Goal: Task Accomplishment & Management: Use online tool/utility

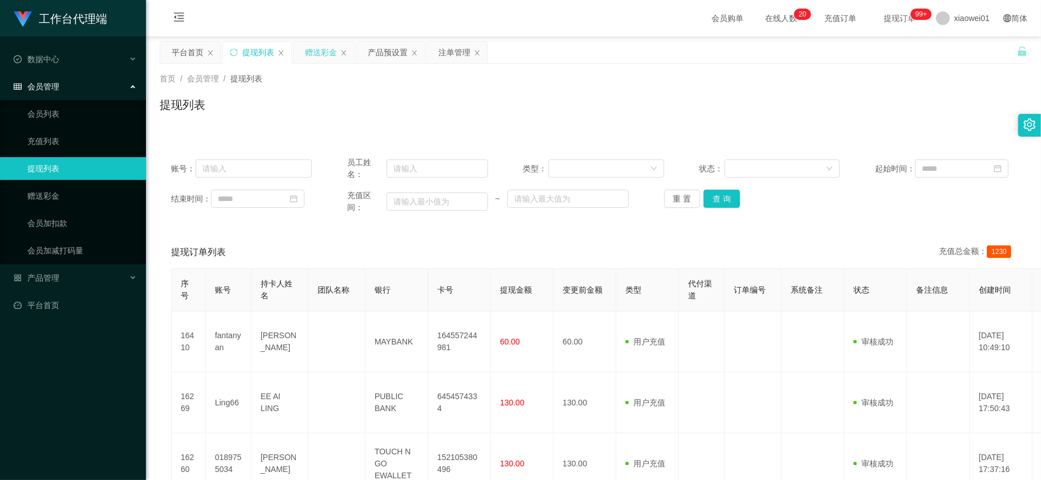
click at [326, 55] on div "赠送彩金" at bounding box center [321, 53] width 32 height 22
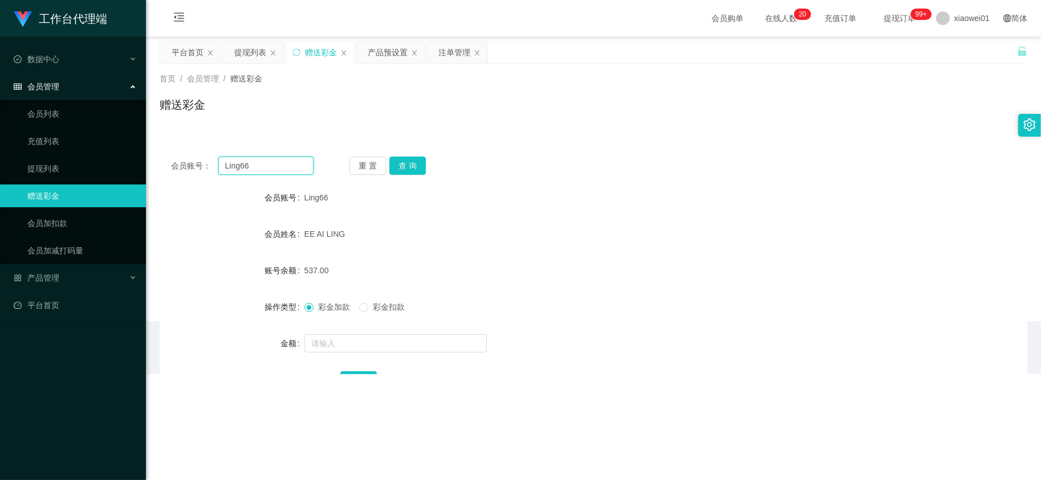
click at [274, 163] on input "Ling66" at bounding box center [266, 166] width 96 height 18
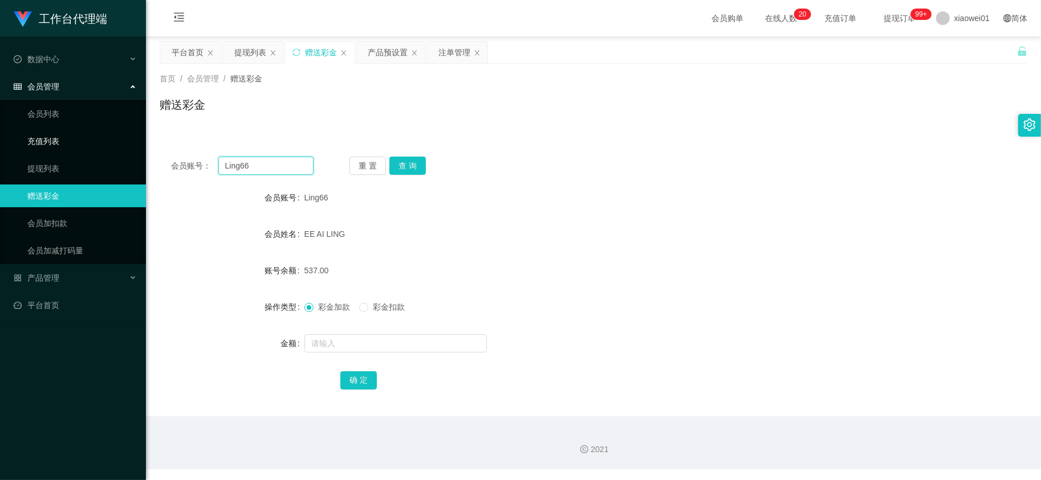
drag, startPoint x: 278, startPoint y: 163, endPoint x: 98, endPoint y: 139, distance: 181.8
click at [99, 139] on section "工作台代理端 数据中心 会员管理 会员列表 充值列表 提现列表 赠送彩金 会员加扣款 会员加减打码量 产品管理 开奖记录 注单管理 产品列表 即时注单 产品预…" at bounding box center [520, 235] width 1041 height 470
paste input "samson1313"
type input "samson1313"
click at [414, 166] on button "查 询" at bounding box center [407, 166] width 36 height 18
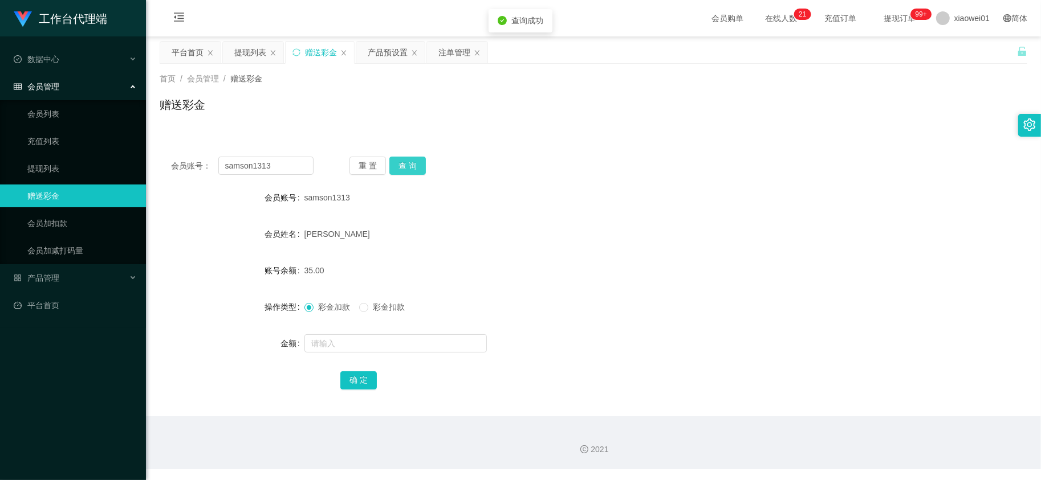
click at [416, 167] on button "查 询" at bounding box center [407, 166] width 36 height 18
click at [337, 237] on span "[PERSON_NAME]" at bounding box center [337, 234] width 66 height 9
click at [313, 241] on div "[PERSON_NAME]" at bounding box center [557, 234] width 506 height 23
drag, startPoint x: 303, startPoint y: 234, endPoint x: 375, endPoint y: 237, distance: 71.9
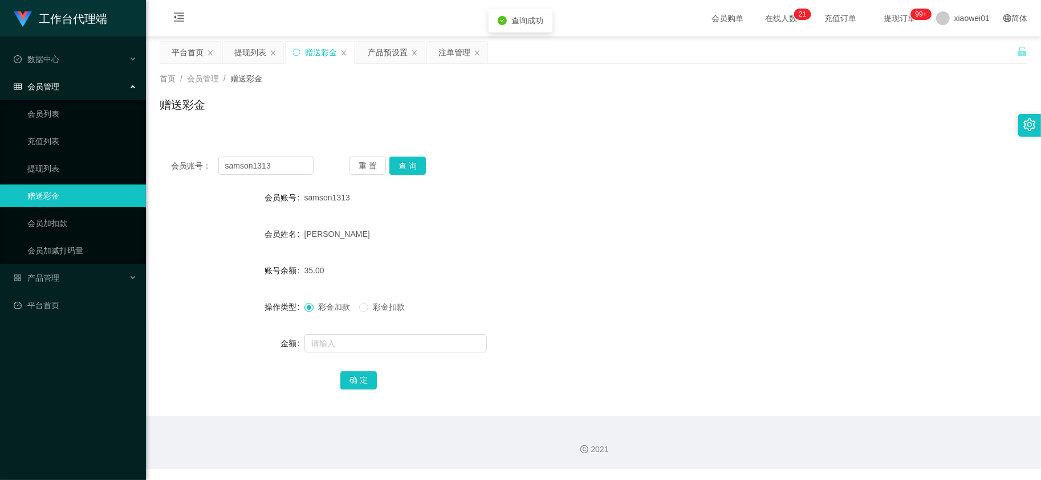
click at [375, 237] on div "[PERSON_NAME]" at bounding box center [557, 234] width 506 height 23
copy span "[PERSON_NAME]"
